Goal: Transaction & Acquisition: Purchase product/service

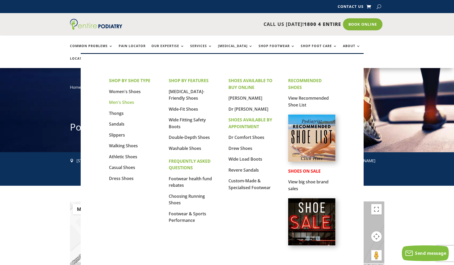
click at [124, 102] on link "Men's Shoes" at bounding box center [121, 103] width 25 height 6
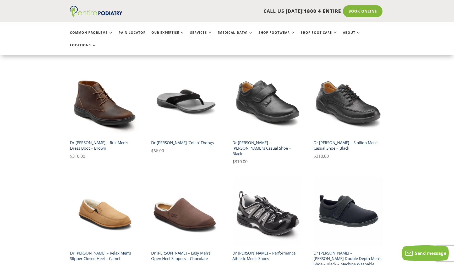
scroll to position [873, 0]
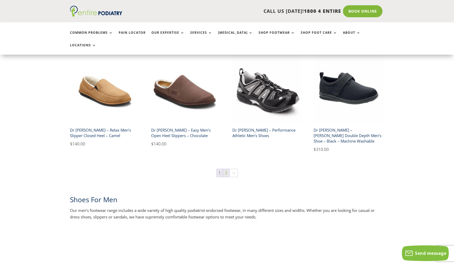
click at [228, 169] on link "2" at bounding box center [226, 173] width 6 height 8
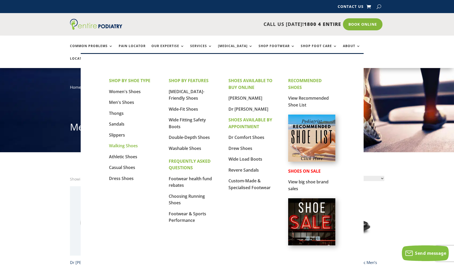
click at [123, 144] on link "Walking Shoes" at bounding box center [123, 146] width 29 height 6
click at [123, 166] on link "Casual Shoes" at bounding box center [122, 168] width 26 height 6
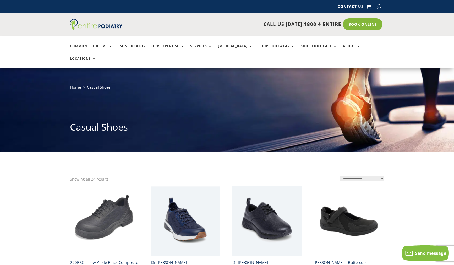
click at [380, 6] on button "button" at bounding box center [379, 7] width 4 height 8
type input "**********"
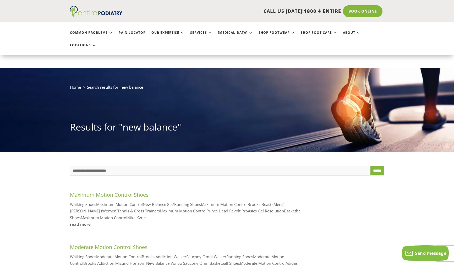
scroll to position [108, 0]
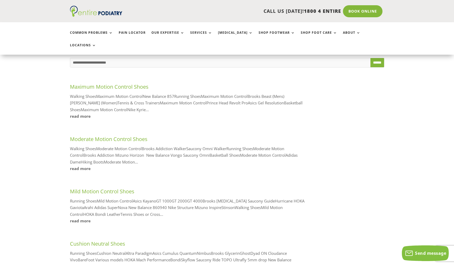
click at [96, 136] on link "Moderate Motion Control Shoes" at bounding box center [109, 139] width 78 height 7
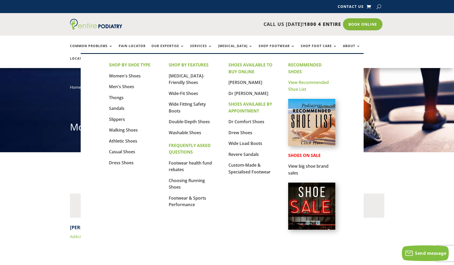
click at [293, 82] on link "View Recommended Shoe List" at bounding box center [308, 86] width 41 height 13
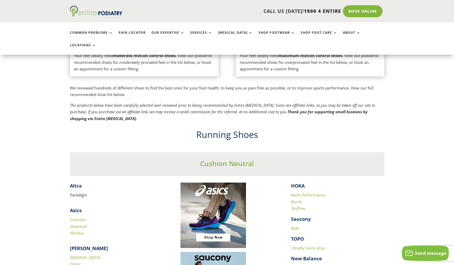
scroll to position [497, 0]
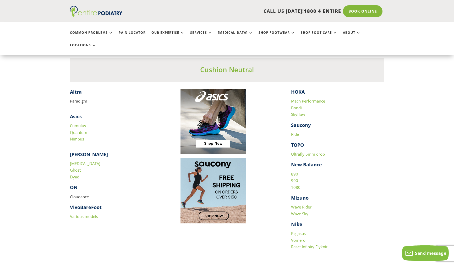
click at [293, 185] on link "1080" at bounding box center [295, 187] width 9 height 5
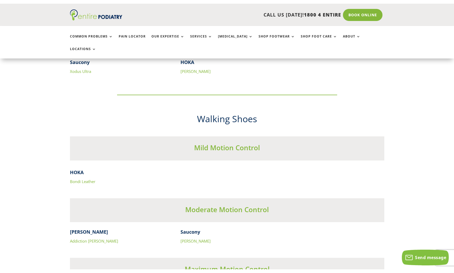
scroll to position [1620, 0]
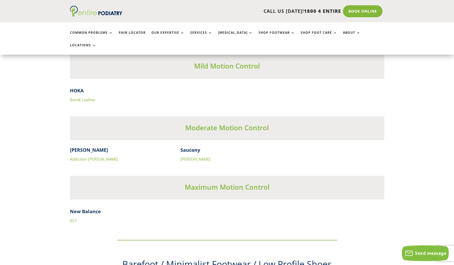
click at [75, 218] on link "857" at bounding box center [73, 220] width 7 height 5
